Goal: Book appointment/travel/reservation

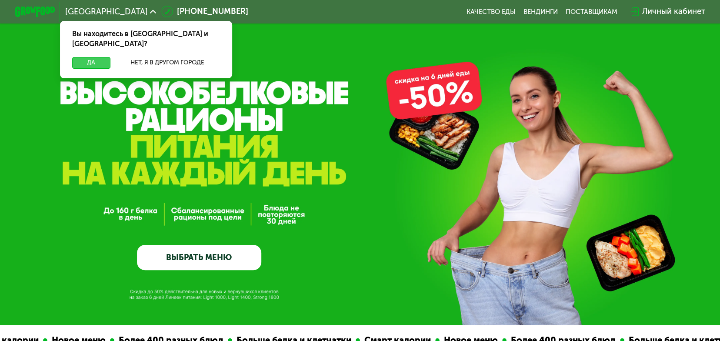
click at [92, 57] on button "Да" at bounding box center [91, 63] width 39 height 12
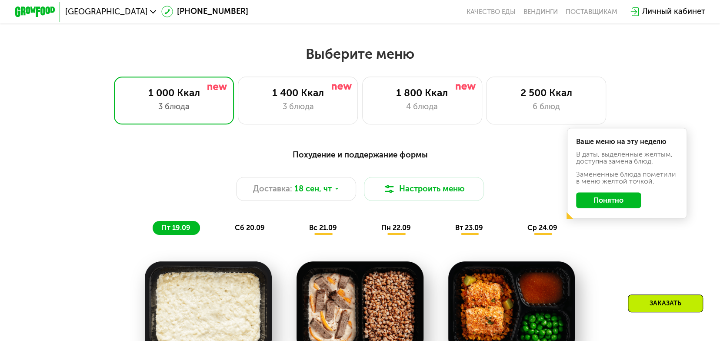
scroll to position [566, 0]
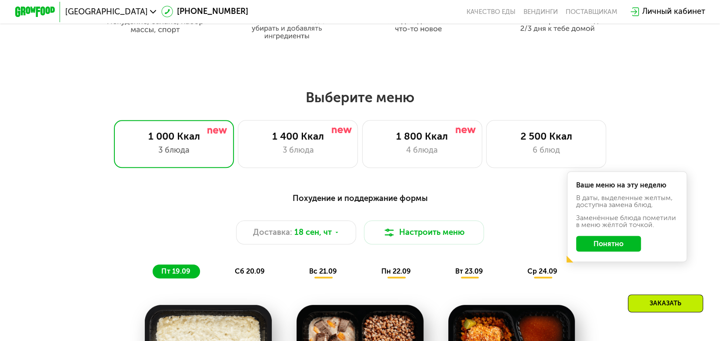
click at [392, 274] on span "пн 22.09" at bounding box center [397, 271] width 30 height 8
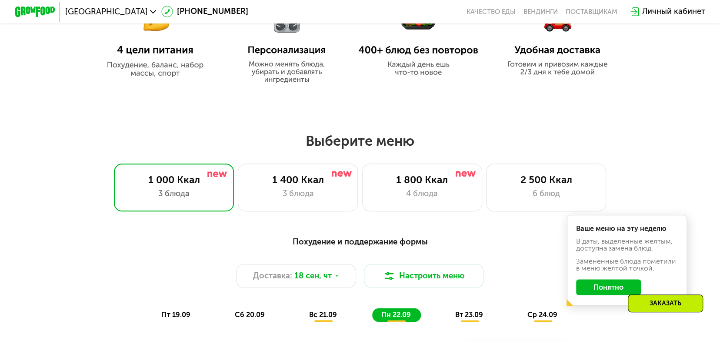
scroll to position [696, 0]
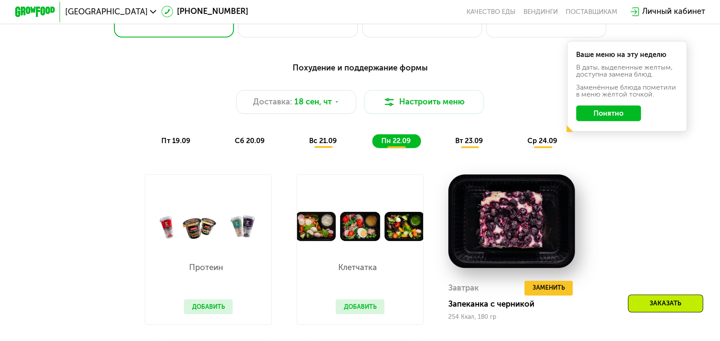
click at [167, 145] on span "пт 19.09" at bounding box center [175, 141] width 29 height 8
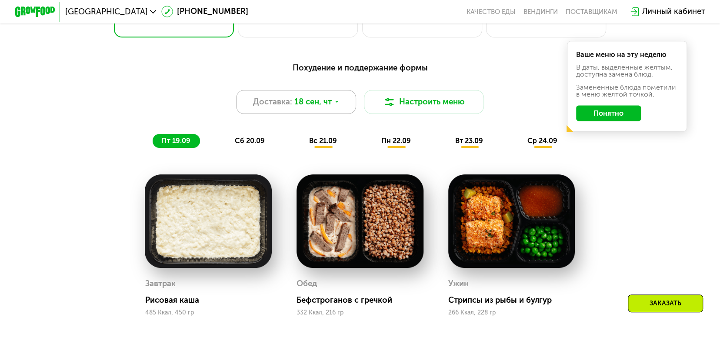
click at [334, 104] on icon at bounding box center [337, 102] width 6 height 6
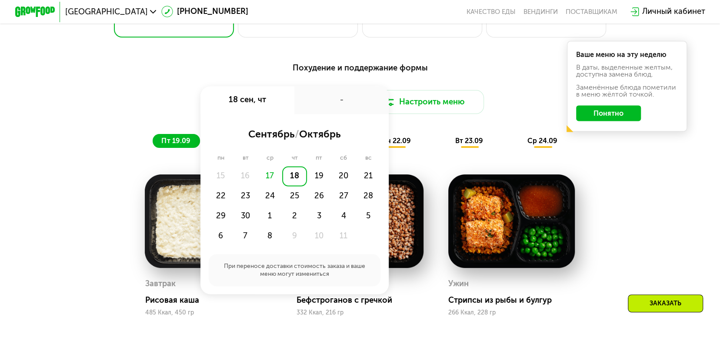
click at [272, 180] on div "17" at bounding box center [270, 176] width 25 height 20
click at [316, 177] on div "19" at bounding box center [319, 176] width 25 height 20
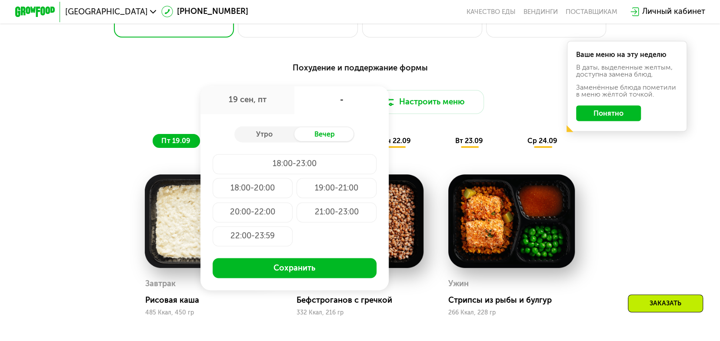
click at [238, 188] on div "18:00-20:00" at bounding box center [253, 188] width 80 height 20
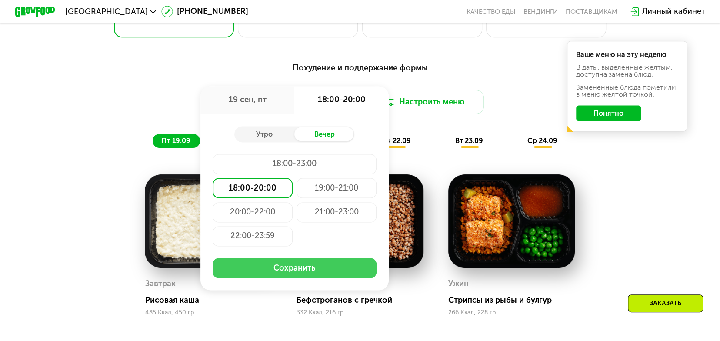
click at [315, 278] on button "Сохранить" at bounding box center [295, 268] width 164 height 20
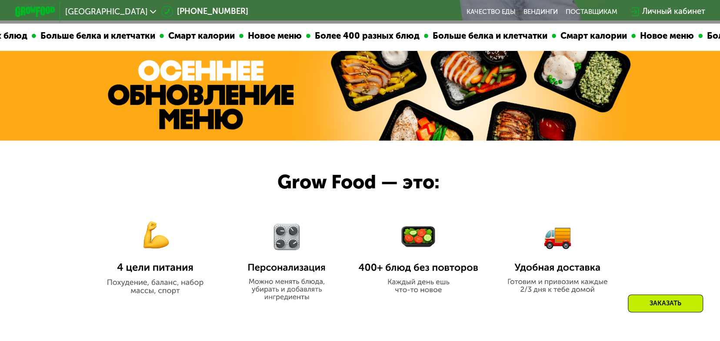
scroll to position [261, 0]
